Goal: Information Seeking & Learning: Get advice/opinions

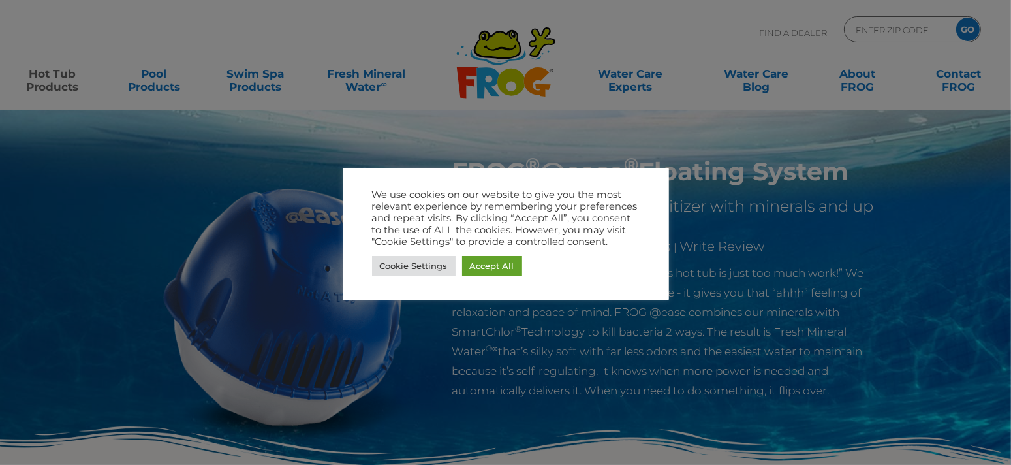
click at [946, 74] on div at bounding box center [505, 232] width 1011 height 465
click at [474, 266] on link "Accept All" at bounding box center [492, 266] width 60 height 20
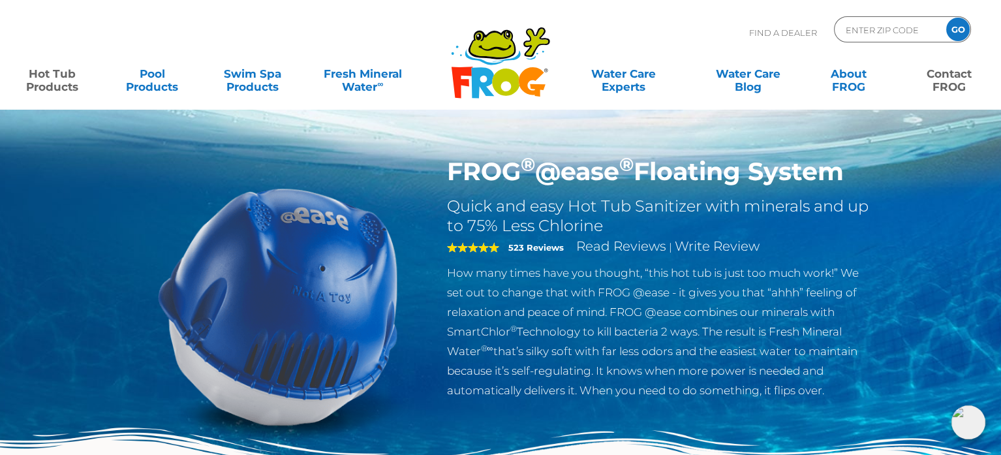
click at [948, 73] on link "Contact FROG" at bounding box center [949, 74] width 78 height 26
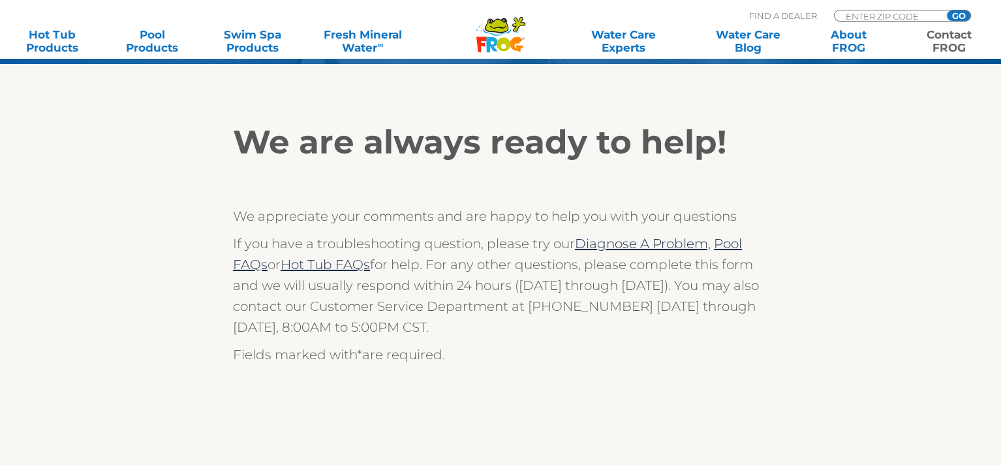
scroll to position [196, 0]
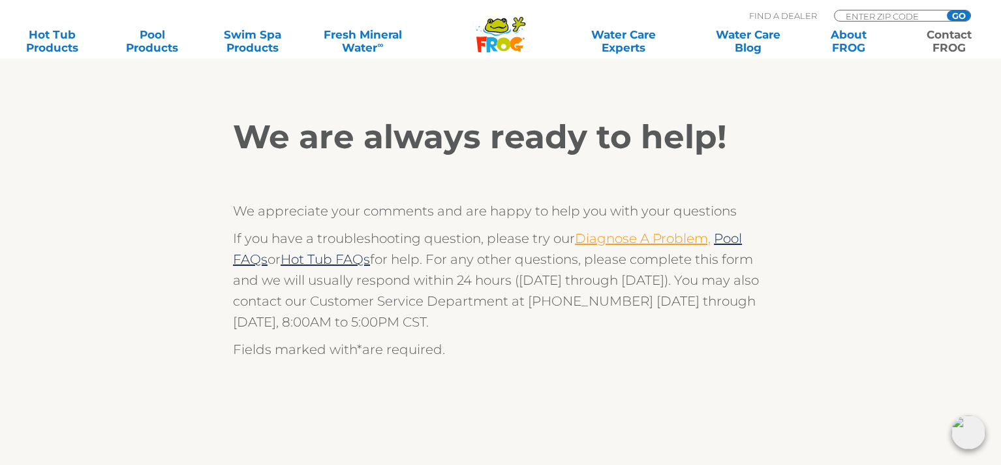
click at [606, 230] on link "Diagnose A Problem," at bounding box center [643, 238] width 136 height 16
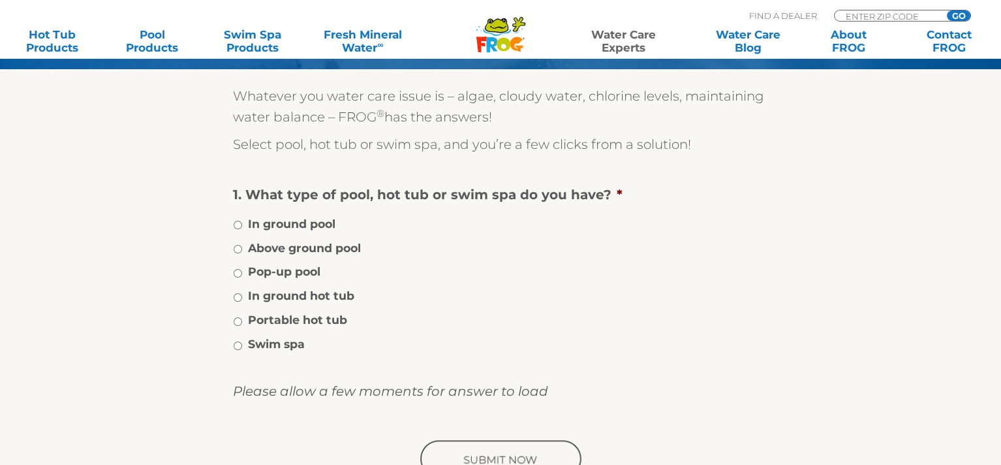
scroll to position [196, 0]
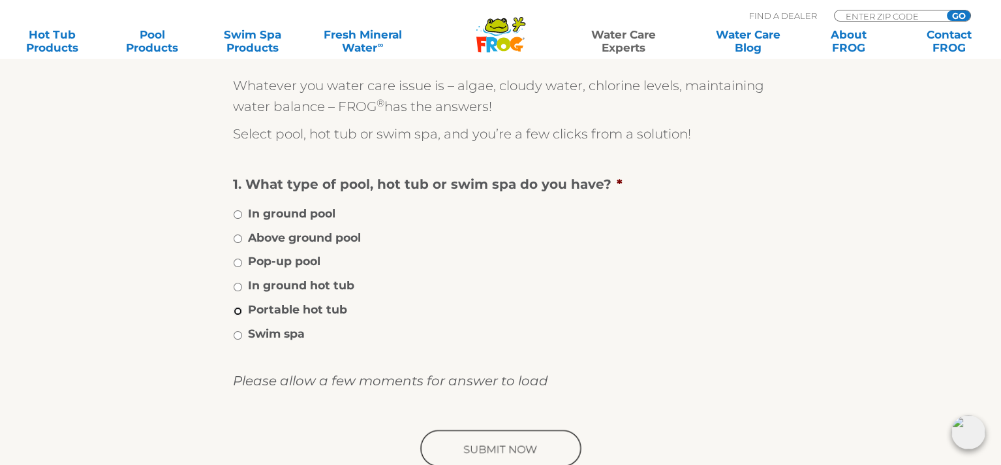
click at [236, 307] on input "Portable hot tub" at bounding box center [238, 311] width 8 height 8
radio input "true"
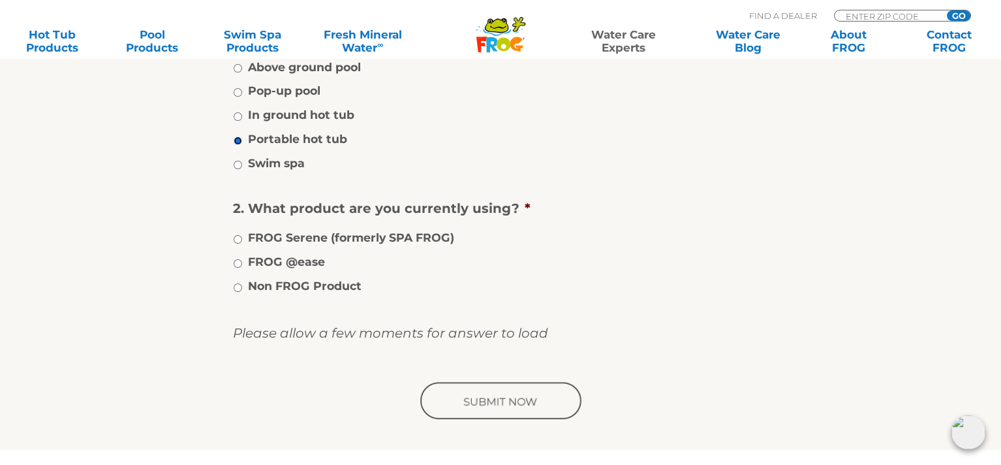
scroll to position [391, 0]
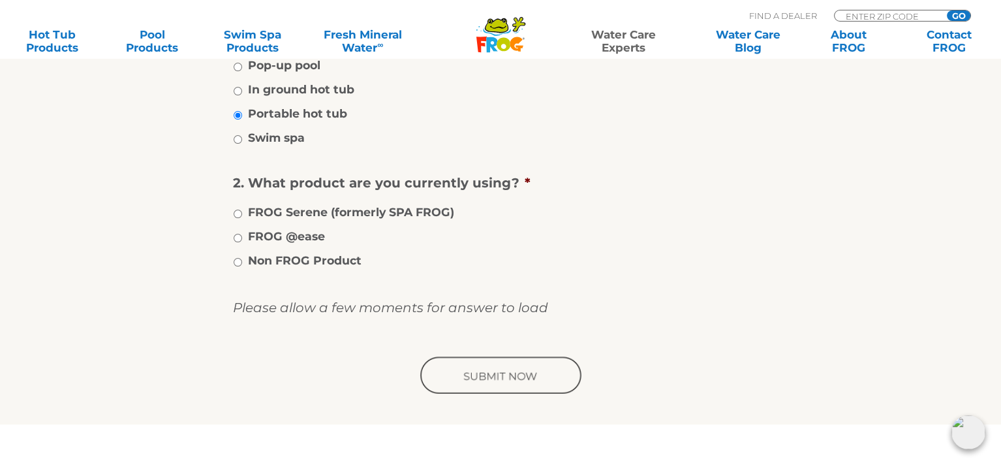
click at [271, 237] on label "FROG @ease" at bounding box center [286, 236] width 77 height 17
click at [242, 237] on input "FROG @ease" at bounding box center [238, 238] width 8 height 8
radio input "true"
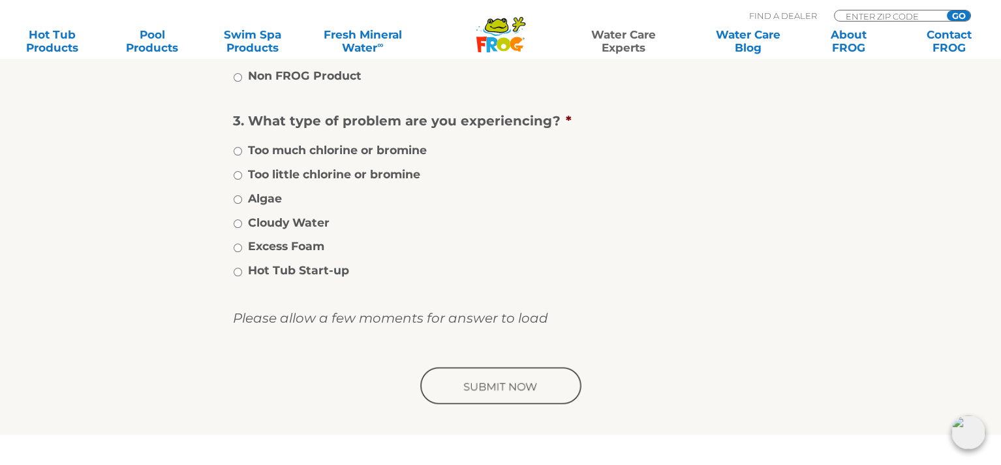
scroll to position [587, 0]
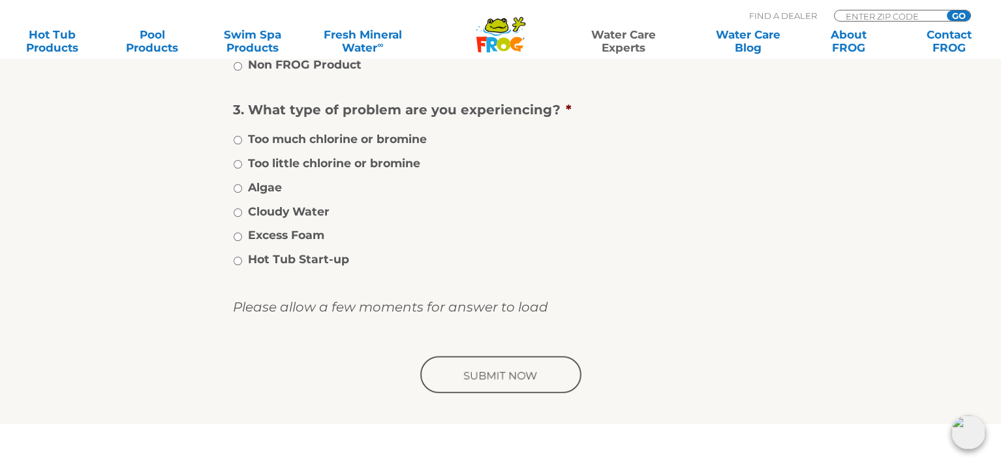
click at [335, 164] on label "Too little chlorine or bromine" at bounding box center [334, 163] width 172 height 17
click at [242, 164] on input "Too little chlorine or bromine" at bounding box center [238, 164] width 8 height 8
radio input "true"
click at [262, 236] on label "Excess Foam" at bounding box center [286, 234] width 76 height 17
click at [242, 236] on input "Excess Foam" at bounding box center [238, 236] width 8 height 8
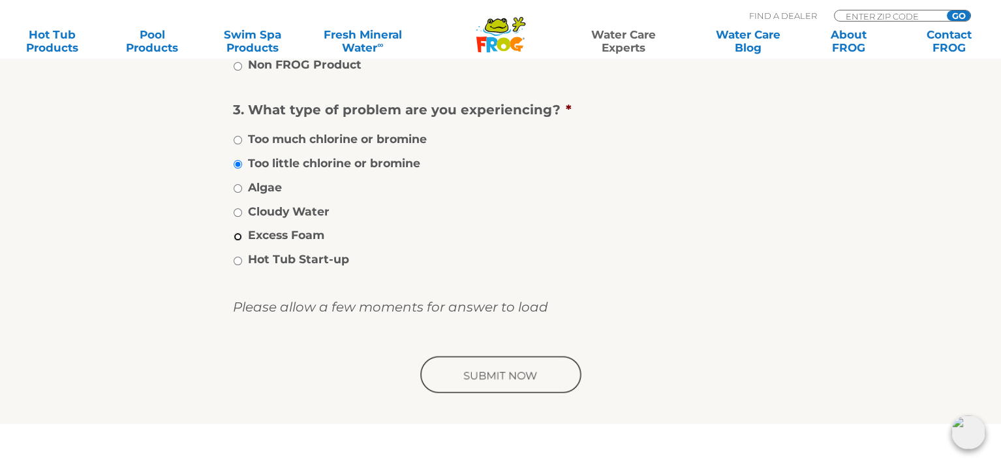
radio input "true"
click at [248, 162] on label "Too little chlorine or bromine" at bounding box center [334, 163] width 172 height 17
click at [242, 162] on input "Too little chlorine or bromine" at bounding box center [238, 164] width 8 height 8
radio input "true"
click at [485, 372] on input "image" at bounding box center [501, 375] width 166 height 42
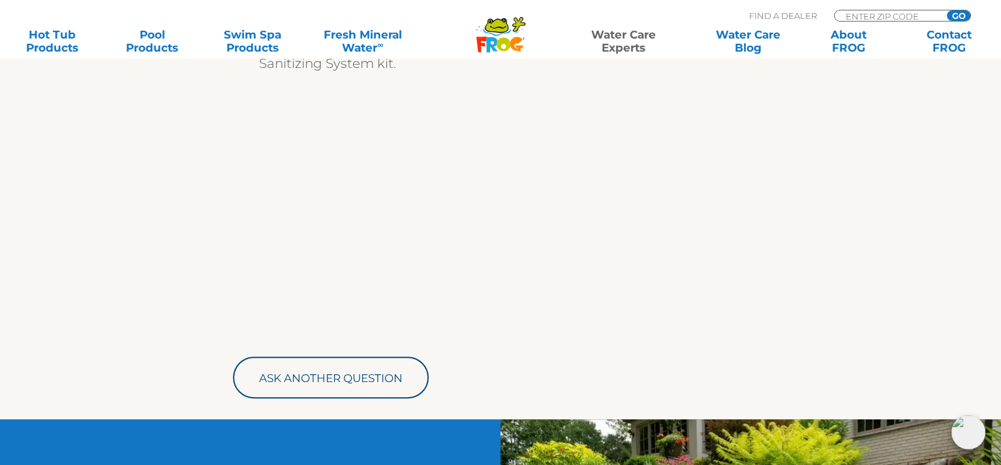
scroll to position [718, 0]
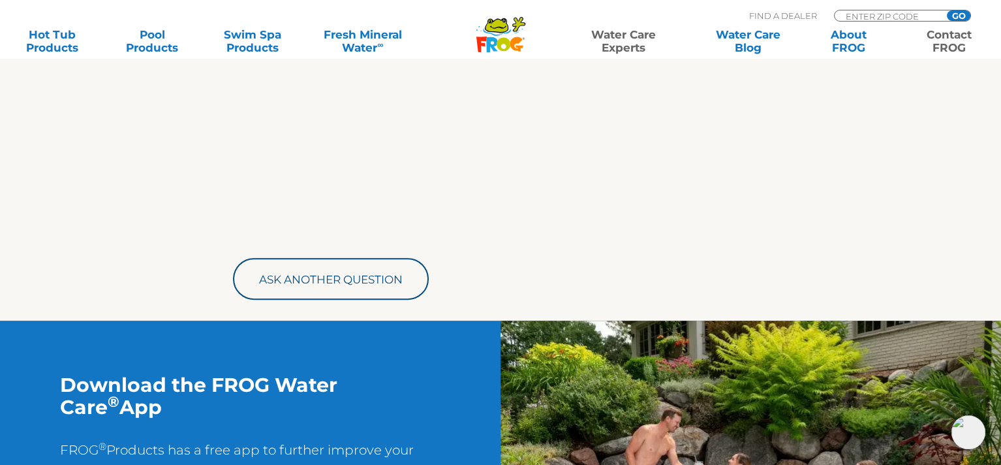
click at [943, 29] on link "Contact FROG" at bounding box center [949, 41] width 78 height 26
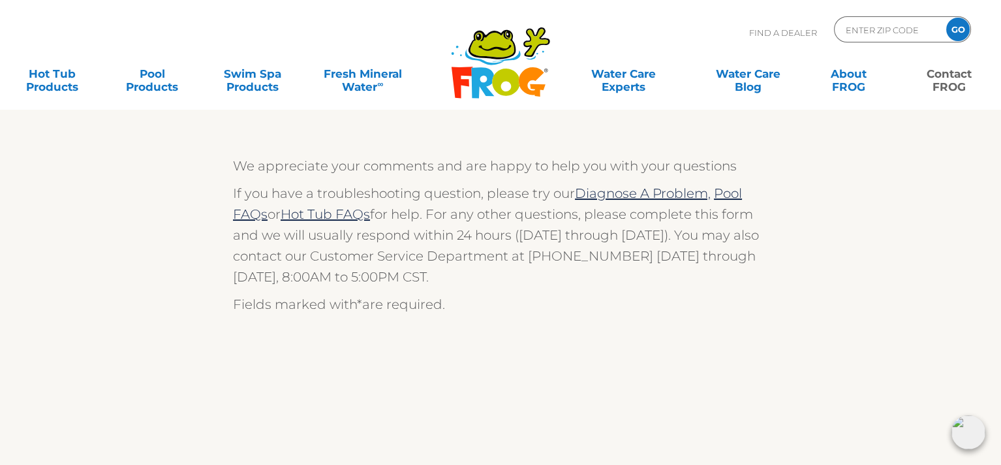
scroll to position [62, 0]
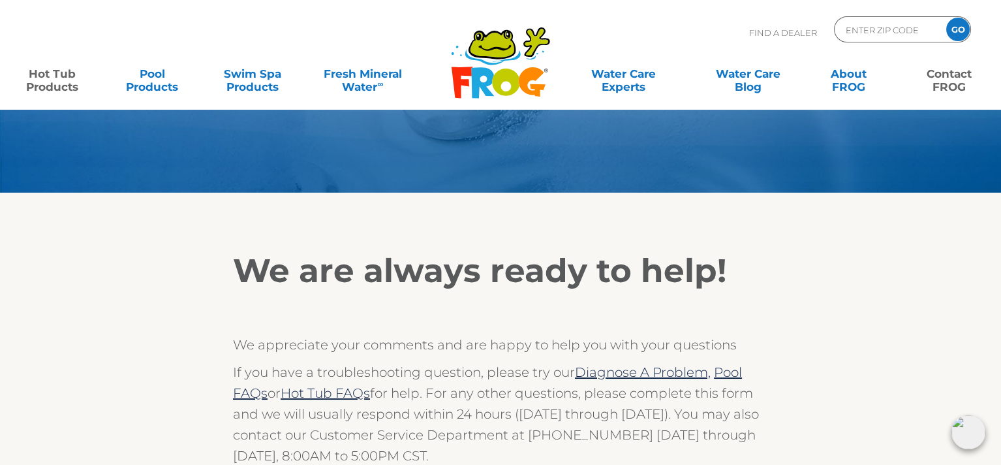
click at [47, 76] on link "Hot Tub Products" at bounding box center [52, 74] width 78 height 26
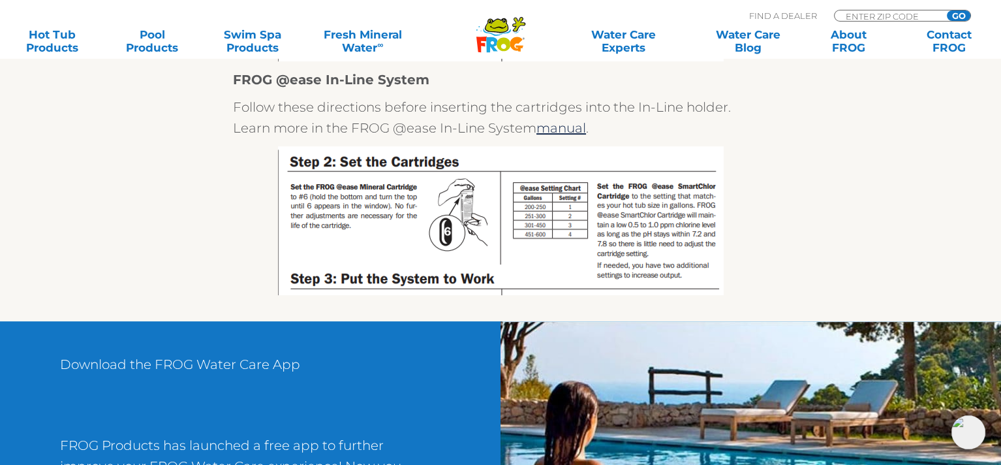
scroll to position [652, 0]
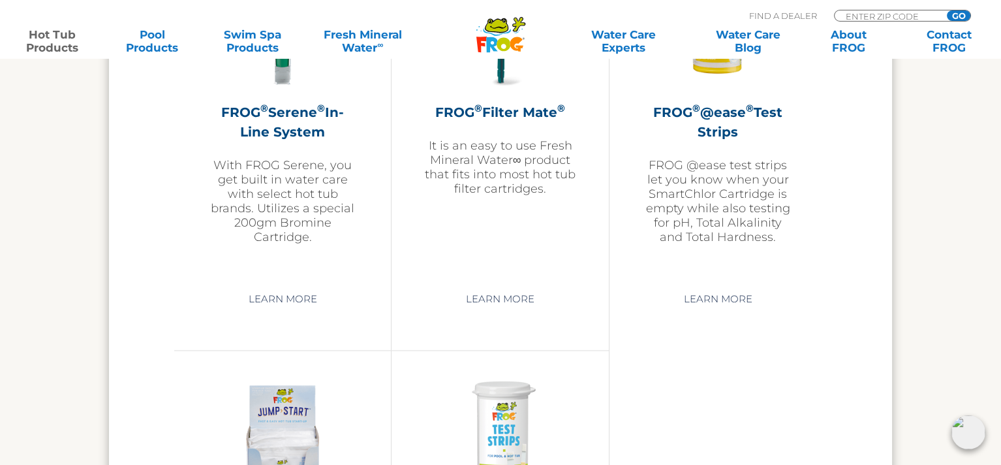
scroll to position [3262, 0]
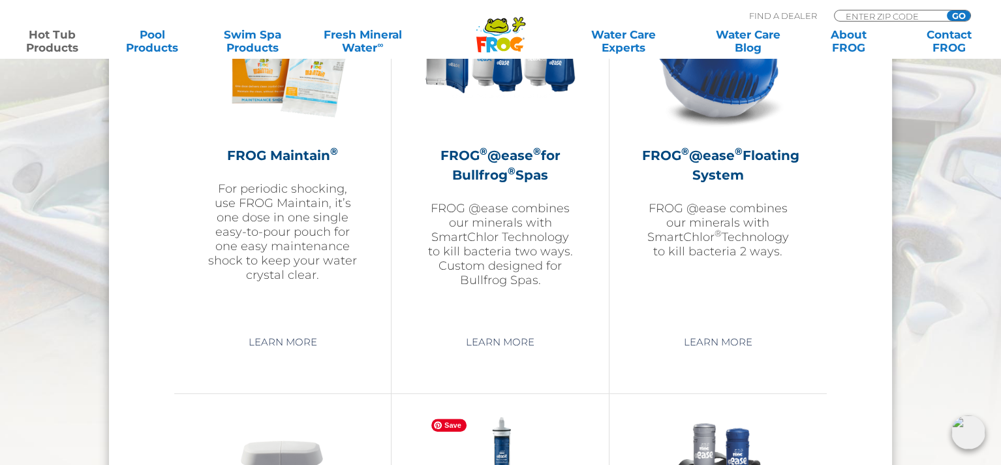
scroll to position [1566, 0]
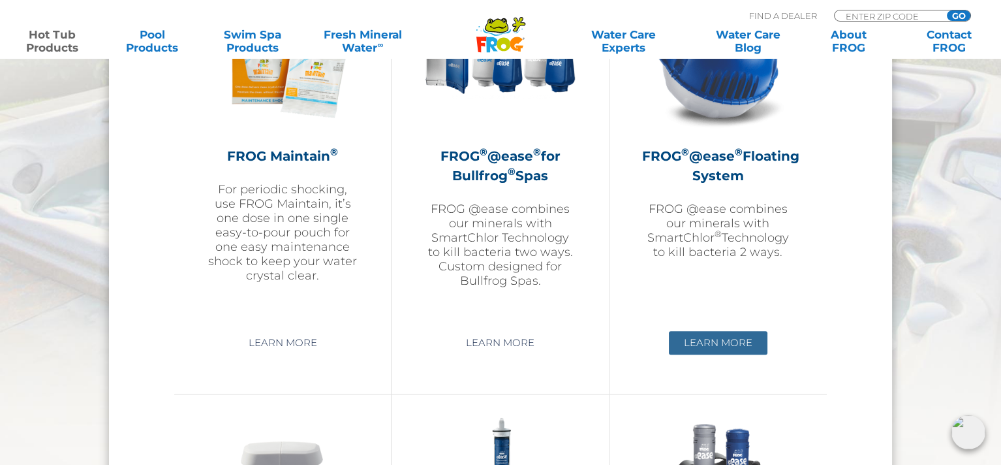
click at [719, 341] on link "Learn More" at bounding box center [718, 342] width 99 height 23
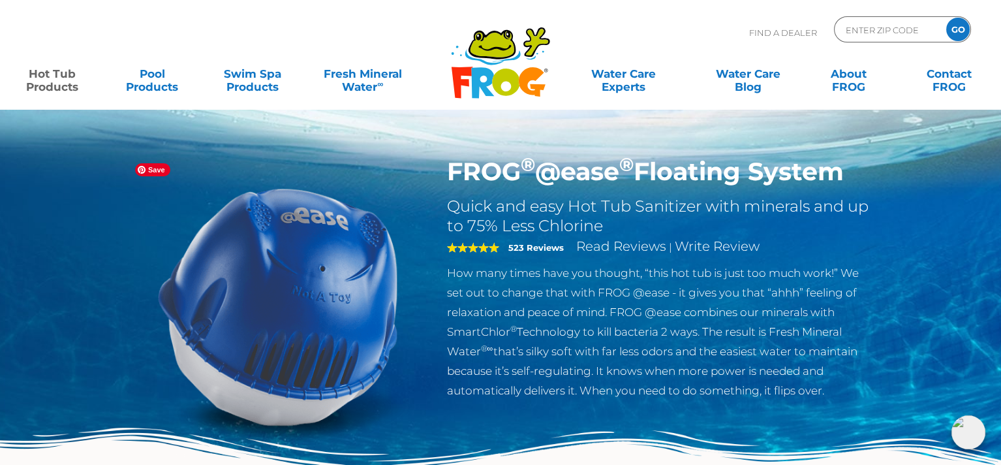
drag, startPoint x: 877, startPoint y: 170, endPoint x: 335, endPoint y: 172, distance: 542.2
click at [335, 172] on div "FROG ® @ease ® Floating System Quick and easy Hot Tub Sanitizer with minerals a…" at bounding box center [500, 331] width 763 height 348
copy div "FROG ® @ease ® Floating System"
